Goal: Use online tool/utility: Utilize a website feature to perform a specific function

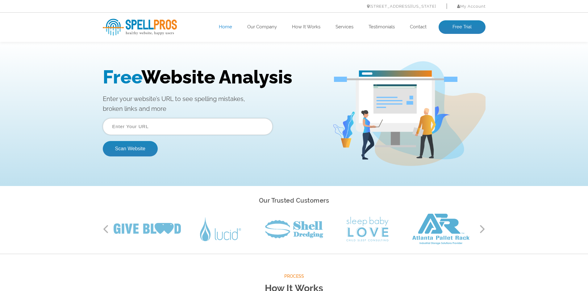
click at [166, 129] on input "text" at bounding box center [188, 126] width 170 height 17
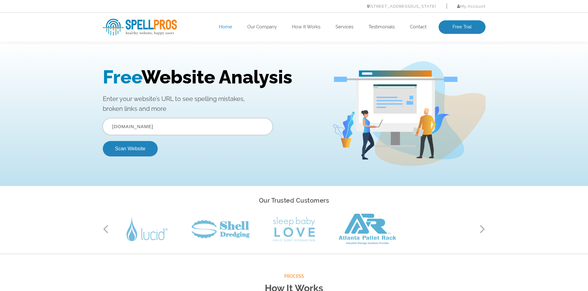
type input "ongage.com"
click at [103, 141] on button "Scan Website" at bounding box center [130, 148] width 55 height 15
